Goal: Task Accomplishment & Management: Use online tool/utility

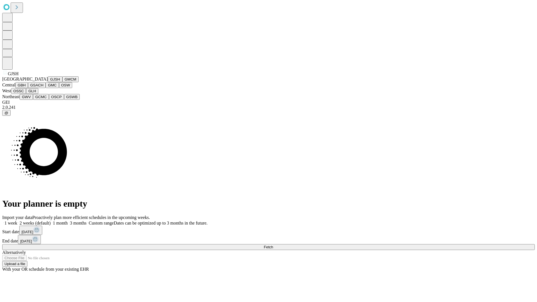
click at [48, 82] on button "GJSH" at bounding box center [55, 79] width 15 height 6
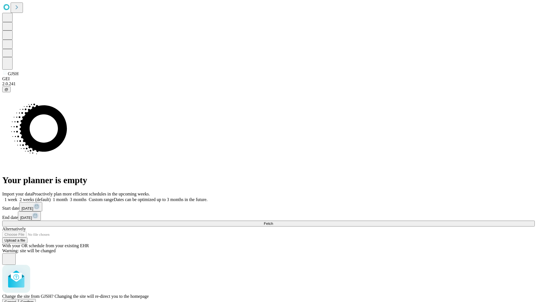
click at [34, 300] on span "Confirm" at bounding box center [27, 302] width 13 height 4
click at [68, 197] on label "1 month" at bounding box center [59, 199] width 17 height 5
click at [273, 222] on span "Fetch" at bounding box center [268, 224] width 9 height 4
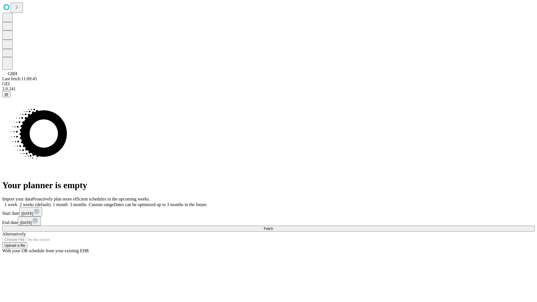
click at [68, 202] on label "1 month" at bounding box center [59, 204] width 17 height 5
click at [273, 227] on span "Fetch" at bounding box center [268, 229] width 9 height 4
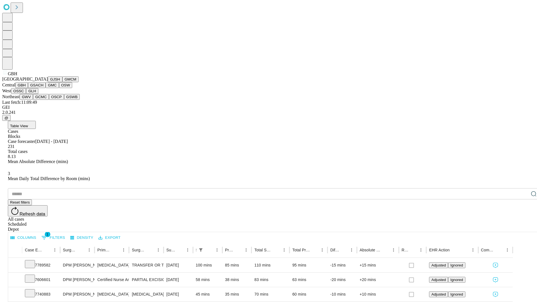
click at [43, 88] on button "GSACH" at bounding box center [37, 85] width 18 height 6
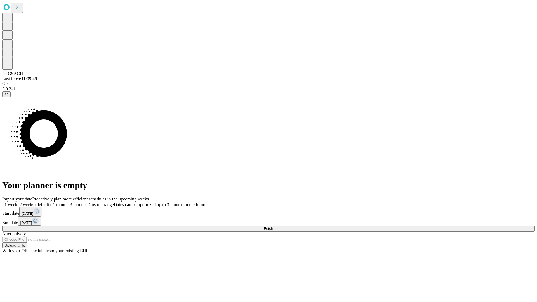
click at [68, 202] on label "1 month" at bounding box center [59, 204] width 17 height 5
click at [273, 227] on span "Fetch" at bounding box center [268, 229] width 9 height 4
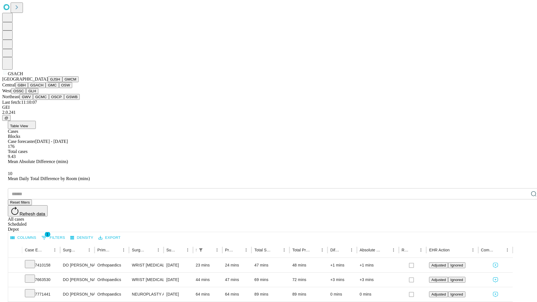
click at [46, 88] on button "GMC" at bounding box center [52, 85] width 13 height 6
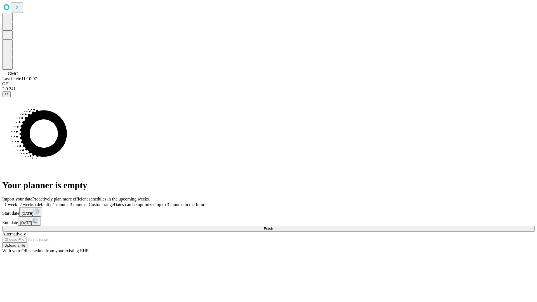
click at [68, 202] on label "1 month" at bounding box center [59, 204] width 17 height 5
click at [273, 227] on span "Fetch" at bounding box center [268, 229] width 9 height 4
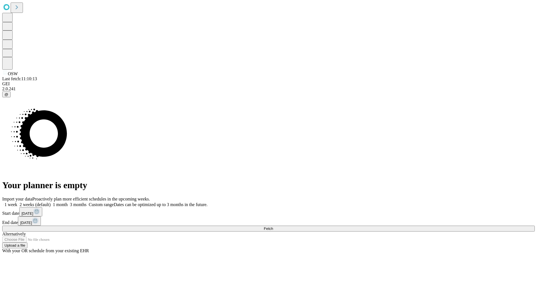
click at [273, 227] on span "Fetch" at bounding box center [268, 229] width 9 height 4
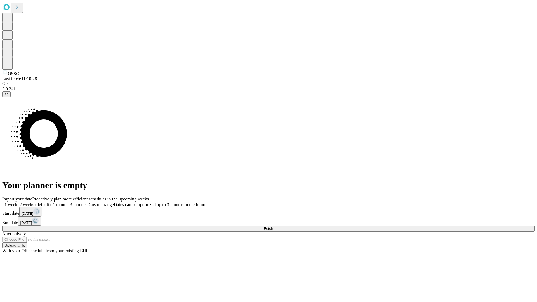
click at [68, 202] on label "1 month" at bounding box center [59, 204] width 17 height 5
click at [273, 227] on span "Fetch" at bounding box center [268, 229] width 9 height 4
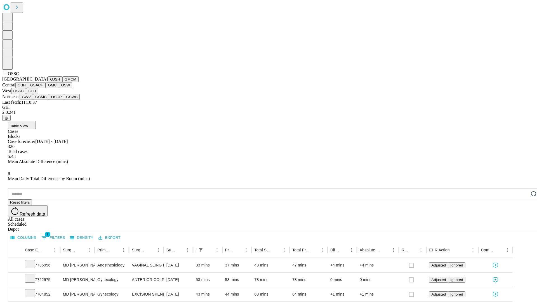
click at [38, 94] on button "GLH" at bounding box center [32, 91] width 12 height 6
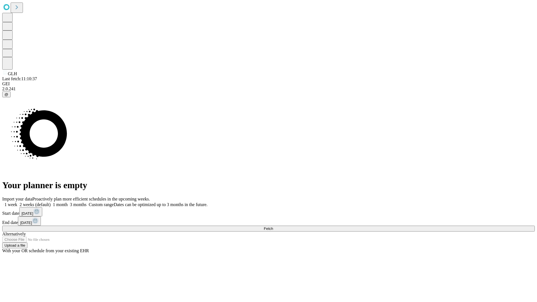
click at [68, 202] on label "1 month" at bounding box center [59, 204] width 17 height 5
click at [273, 227] on span "Fetch" at bounding box center [268, 229] width 9 height 4
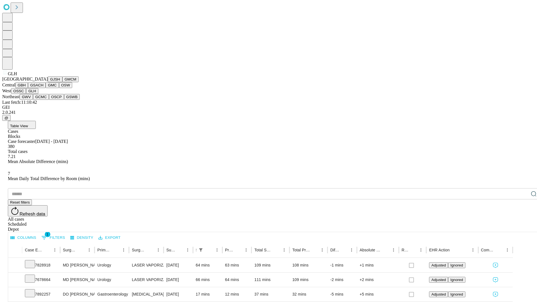
click at [33, 100] on button "GWV" at bounding box center [26, 97] width 13 height 6
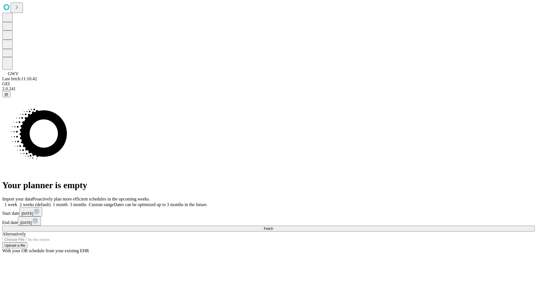
click at [68, 202] on label "1 month" at bounding box center [59, 204] width 17 height 5
click at [273, 227] on span "Fetch" at bounding box center [268, 229] width 9 height 4
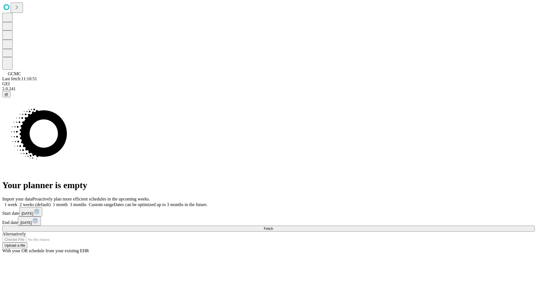
click at [68, 202] on label "1 month" at bounding box center [59, 204] width 17 height 5
click at [273, 227] on span "Fetch" at bounding box center [268, 229] width 9 height 4
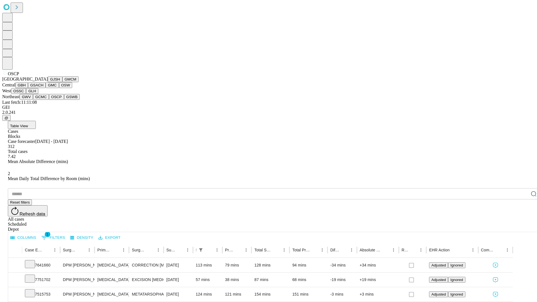
click at [64, 100] on button "GSWB" at bounding box center [72, 97] width 16 height 6
